Goal: Task Accomplishment & Management: Use online tool/utility

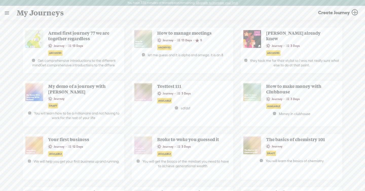
click at [5, 11] on link at bounding box center [6, 12] width 13 height 13
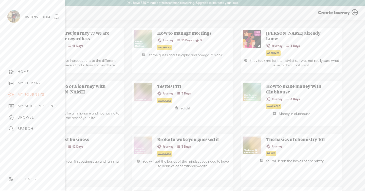
click at [26, 82] on div "MY LIBRARY" at bounding box center [29, 83] width 23 height 4
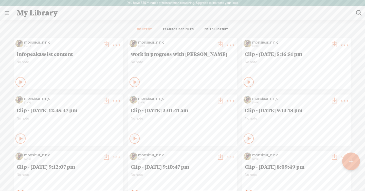
click at [183, 27] on link "TRANSCRIBED FILES" at bounding box center [178, 29] width 31 height 5
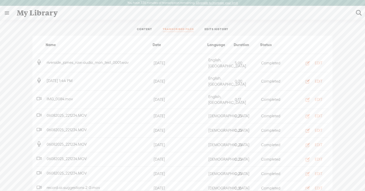
click at [318, 79] on div "EDIT" at bounding box center [319, 81] width 8 height 5
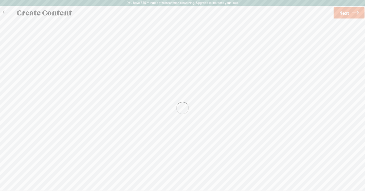
scroll to position [0, 0]
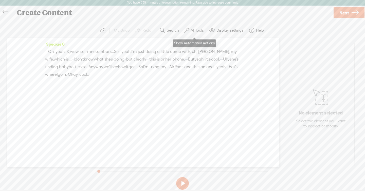
click at [193, 31] on label "AI Tools" at bounding box center [197, 30] width 13 height 5
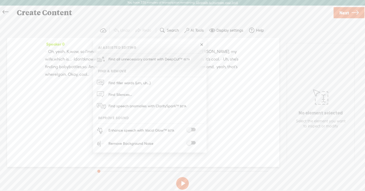
click at [223, 71] on span "yeah," at bounding box center [222, 67] width 10 height 8
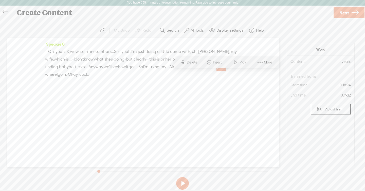
click at [210, 33] on span at bounding box center [212, 30] width 6 height 6
